Goal: Transaction & Acquisition: Purchase product/service

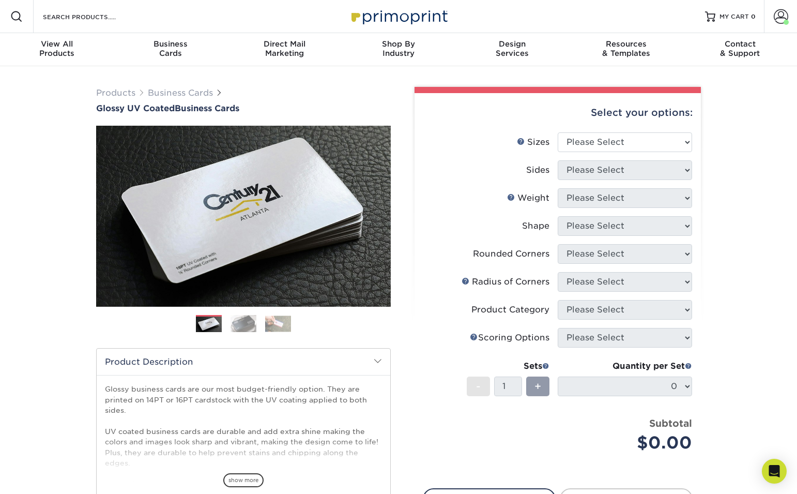
select select "2.00x3.50"
click at [558, 132] on select "Please Select 1.5" x 3.5" - Mini 1.75" x 3.5" - Mini 2" x 2" - Square 2" x 3" -…" at bounding box center [625, 142] width 134 height 20
click at [651, 171] on select "Please Select Print Both Sides Print Front Only" at bounding box center [625, 170] width 134 height 20
select select "13abbda7-1d64-4f25-8bb2-c179b224825d"
click at [558, 160] on select "Please Select Print Both Sides Print Front Only" at bounding box center [625, 170] width 134 height 20
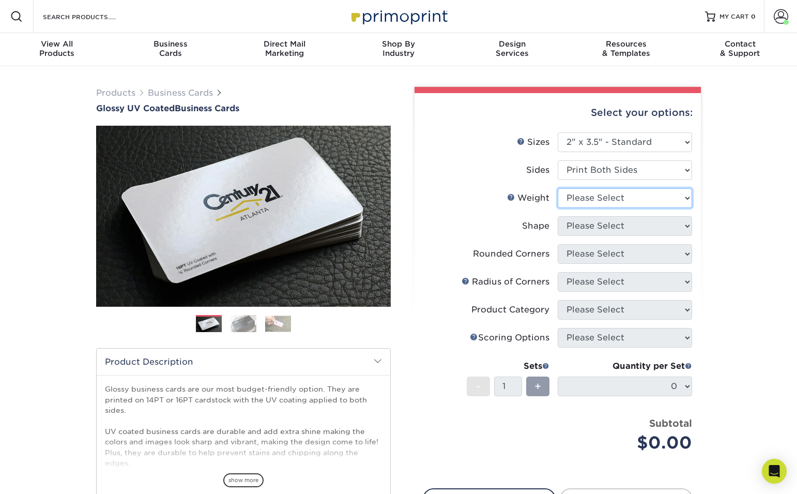
click at [645, 196] on select "Please Select 16PT 14PT" at bounding box center [625, 198] width 134 height 20
select select "16PT"
click at [558, 188] on select "Please Select 16PT 14PT" at bounding box center [625, 198] width 134 height 20
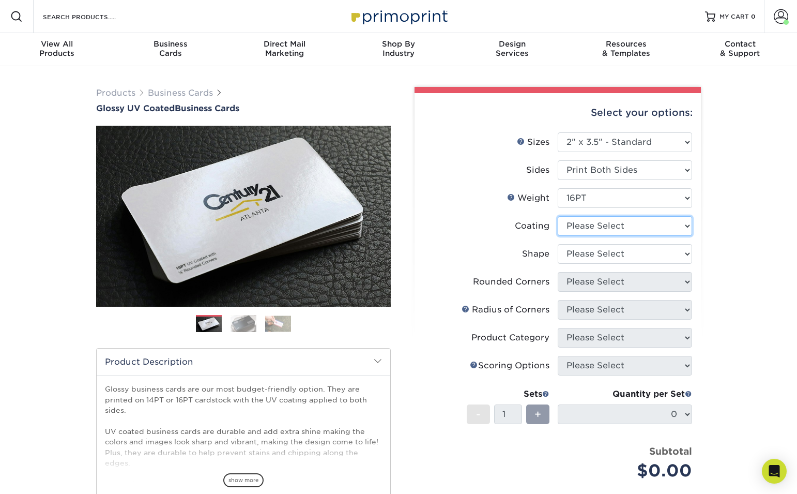
click at [625, 224] on select at bounding box center [625, 226] width 134 height 20
select select "1e8116af-acfc-44b1-83dc-8181aa338834"
click at [558, 216] on select at bounding box center [625, 226] width 134 height 20
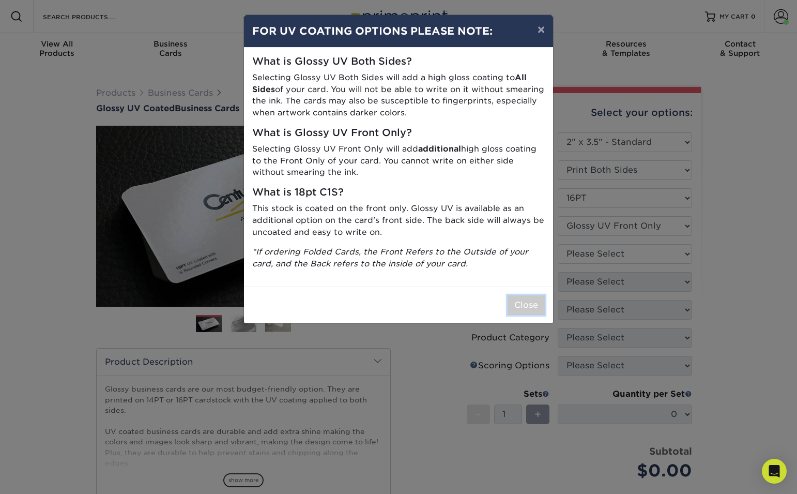
click at [525, 305] on button "Close" at bounding box center [525, 305] width 37 height 20
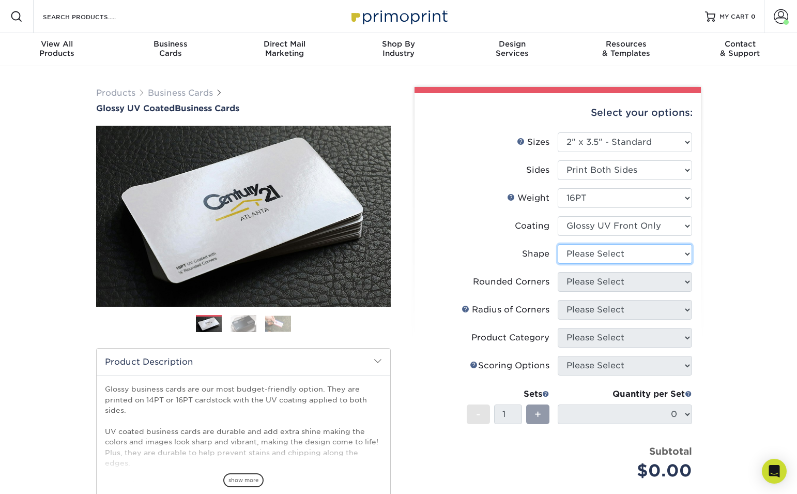
click at [632, 255] on select "Please Select Standard" at bounding box center [625, 254] width 134 height 20
select select "standard"
click at [558, 244] on select "Please Select Standard" at bounding box center [625, 254] width 134 height 20
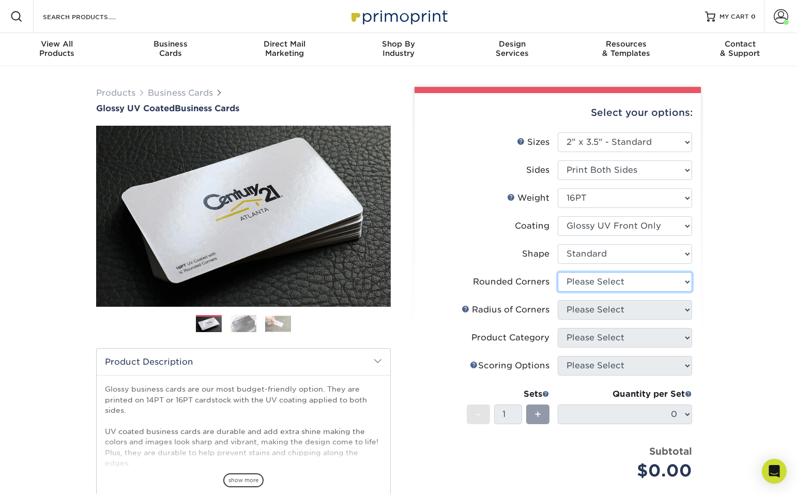
click at [641, 282] on select "Please Select Yes - Round 2 Corners Yes - Round 4 Corners No" at bounding box center [625, 282] width 134 height 20
select select "7672df9e-0e0a-464d-8e1f-920c575e4da3"
click at [558, 272] on select "Please Select Yes - Round 2 Corners Yes - Round 4 Corners No" at bounding box center [625, 282] width 134 height 20
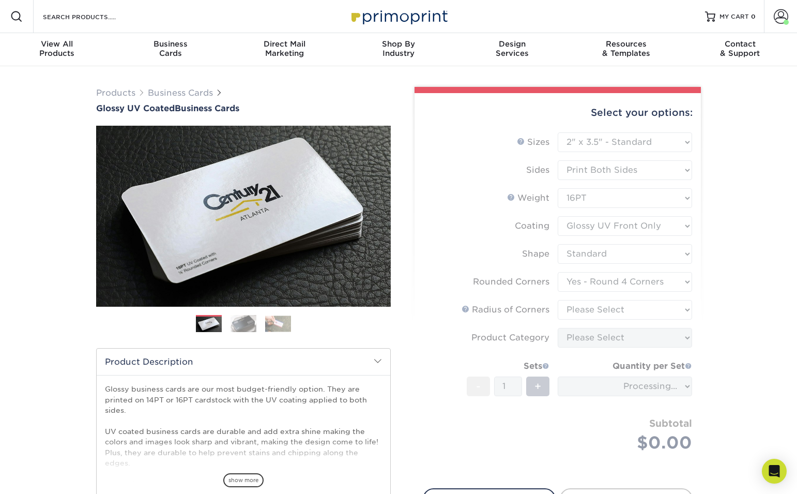
click at [639, 312] on form "Sizes Help Sizes Please Select 1.5" x 3.5" - Mini 1.75" x 3.5" - Mini 2" x 2" -…" at bounding box center [558, 304] width 270 height 344
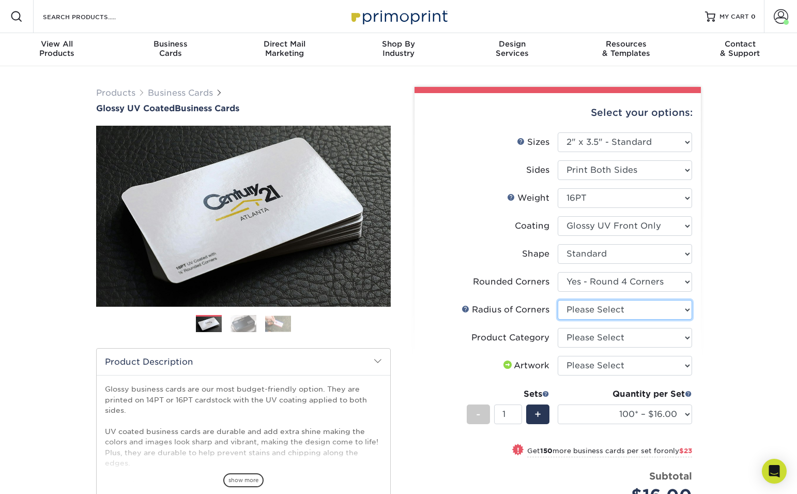
click at [644, 311] on select "Please Select Rounded 1/8" Rounded 1/4"" at bounding box center [625, 310] width 134 height 20
select select "589680c7-ee9a-431b-9d12-d7aeb1386a97"
click at [558, 300] on select "Please Select Rounded 1/8" Rounded 1/4"" at bounding box center [625, 310] width 134 height 20
click at [632, 336] on select "Please Select Business Cards" at bounding box center [625, 338] width 134 height 20
select select "3b5148f1-0588-4f88-a218-97bcfdce65c1"
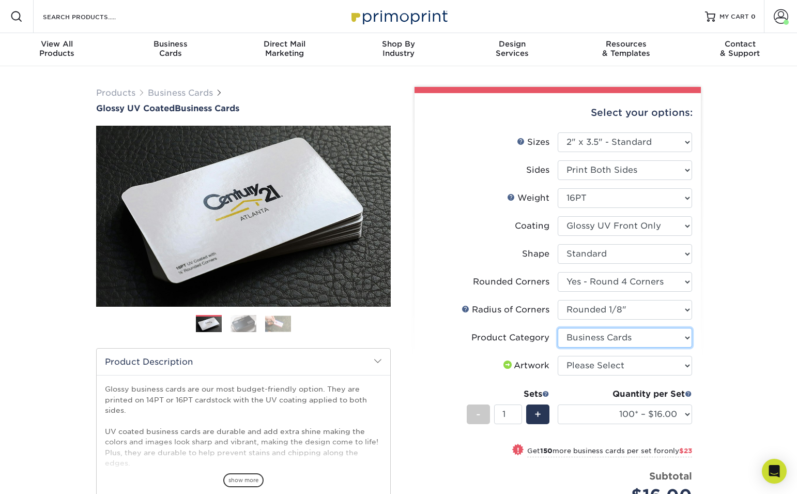
click at [558, 328] on select "Please Select Business Cards" at bounding box center [625, 338] width 134 height 20
click at [626, 363] on select "Please Select I will upload files I need a design - $100" at bounding box center [625, 366] width 134 height 20
select select "upload"
click at [558, 356] on select "Please Select I will upload files I need a design - $100" at bounding box center [625, 366] width 134 height 20
click at [664, 411] on select "100* – $16.00 250* – $39.00 500 – $77.00 1000 – $94.00 2500 – $173.00 5000 – $2…" at bounding box center [625, 414] width 134 height 20
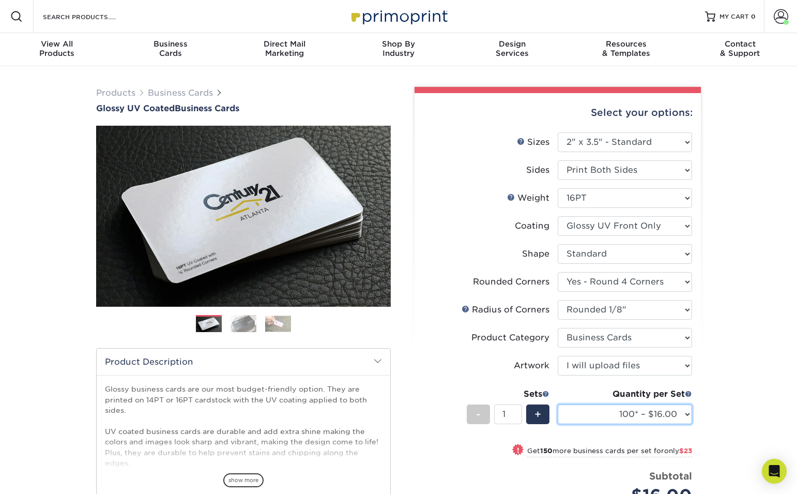
click at [558, 404] on select "100* – $16.00 250* – $39.00 500 – $77.00 1000 – $94.00 2500 – $173.00 5000 – $2…" at bounding box center [625, 414] width 134 height 20
click at [742, 409] on div "Products Business Cards Glossy UV Coated Business Cards Previous Next" at bounding box center [398, 374] width 797 height 616
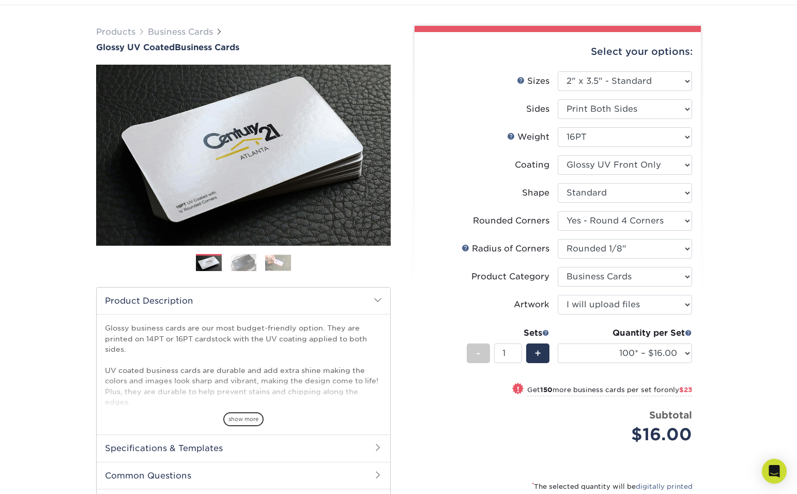
scroll to position [57, 0]
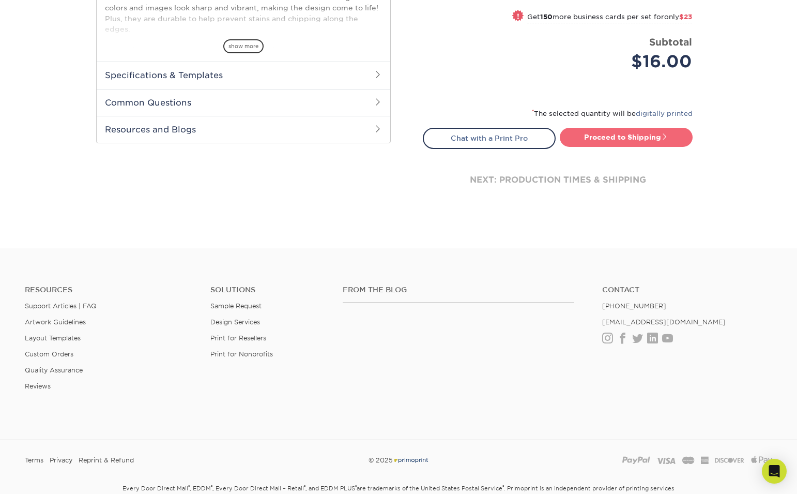
click at [622, 133] on link "Proceed to Shipping" at bounding box center [626, 137] width 133 height 19
type input "Set 1"
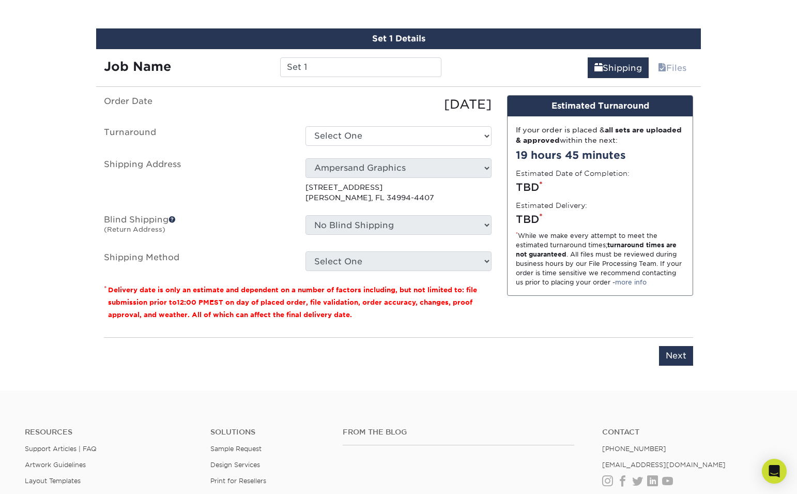
scroll to position [590, 0]
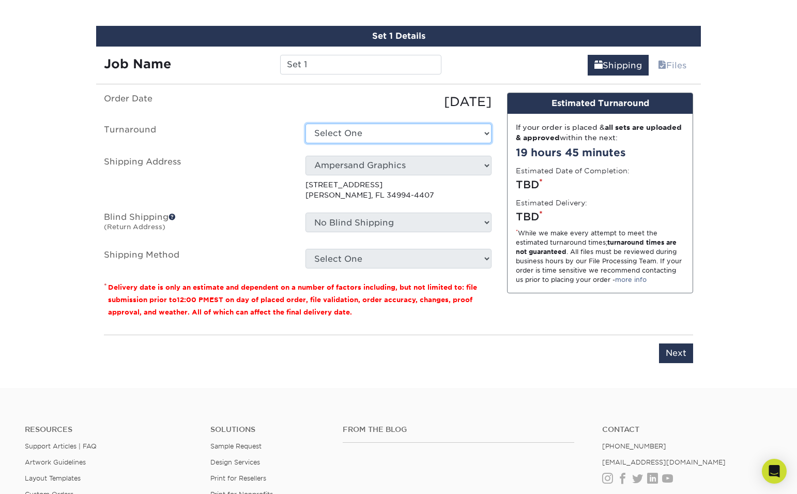
click at [423, 136] on select "Select One 2-4 Business Days 2 Day Next Business Day" at bounding box center [398, 134] width 186 height 20
select select "4acd3662-0fb6-41fa-90e7-b27f0b0e977e"
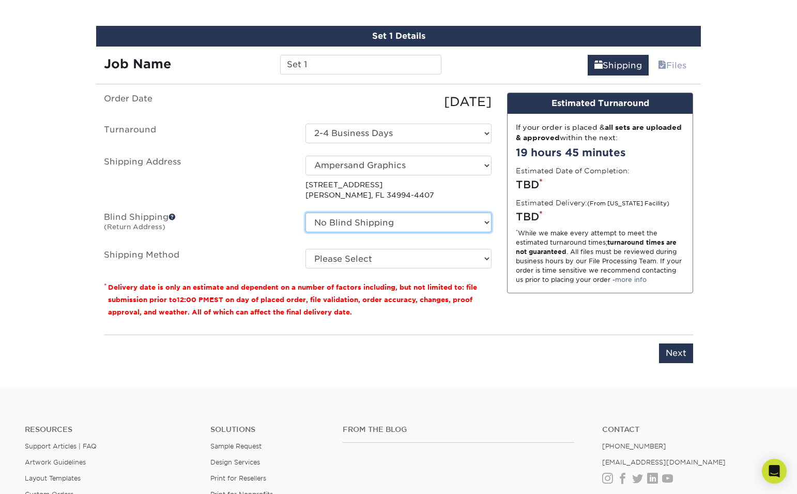
click at [430, 224] on select "No Blind Shipping Ampersand Graphics + Add New Address" at bounding box center [398, 222] width 186 height 20
select select "260382"
click at [305, 212] on select "No Blind Shipping Ampersand Graphics + Add New Address" at bounding box center [398, 222] width 186 height 20
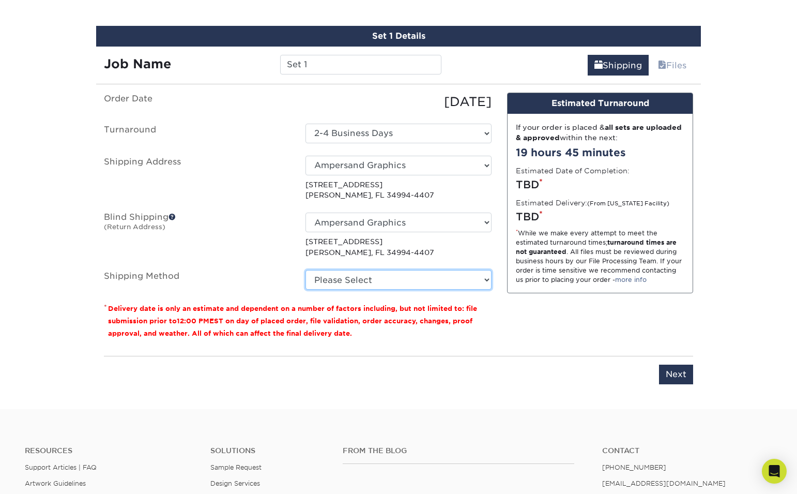
click at [401, 278] on select "Please Select Ground Shipping (+$7.84) 3 Day Shipping Service (+$15.36) 2 Day A…" at bounding box center [398, 280] width 186 height 20
select select "03"
click at [305, 270] on select "Please Select Ground Shipping (+$7.84) 3 Day Shipping Service (+$15.36) 2 Day A…" at bounding box center [398, 280] width 186 height 20
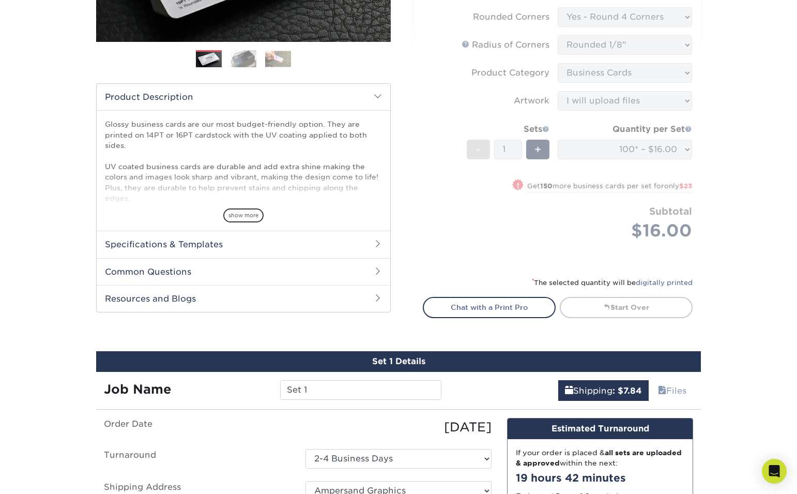
scroll to position [0, 0]
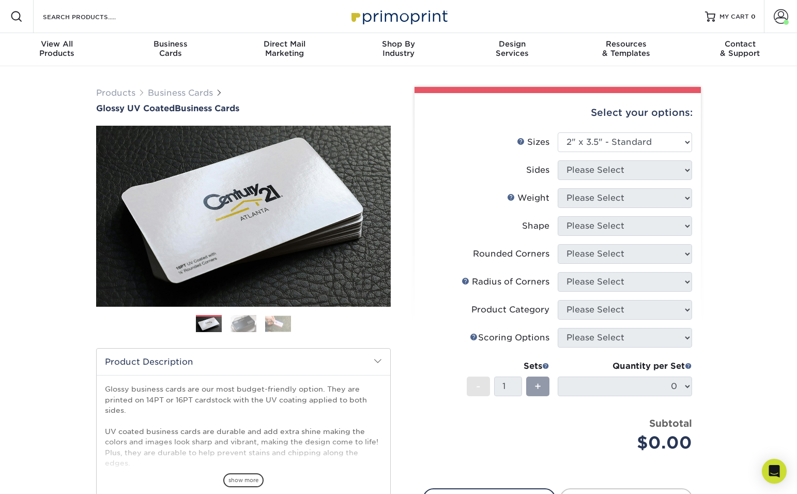
select select "2.00x3.50"
